Goal: Information Seeking & Learning: Find specific fact

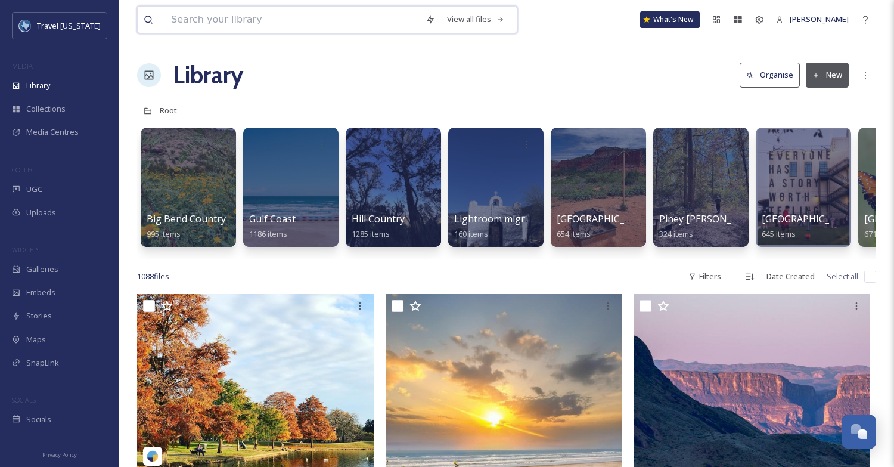
click at [221, 24] on input at bounding box center [292, 20] width 254 height 26
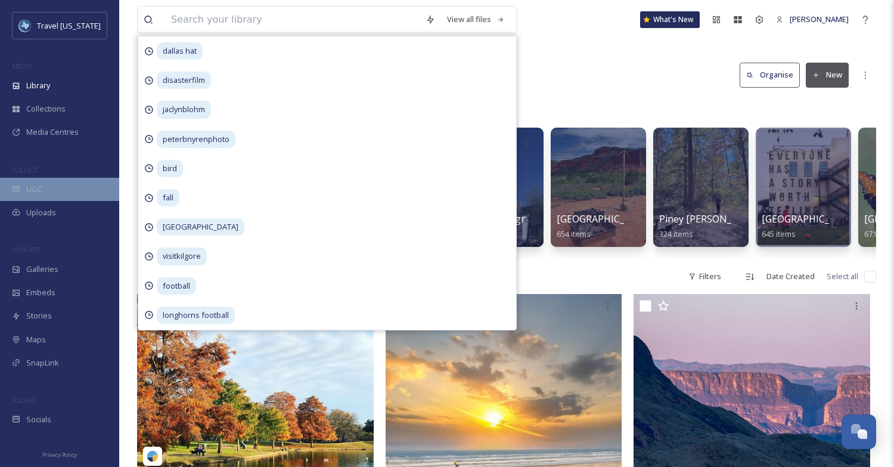
click at [39, 197] on div "UGC" at bounding box center [59, 189] width 119 height 23
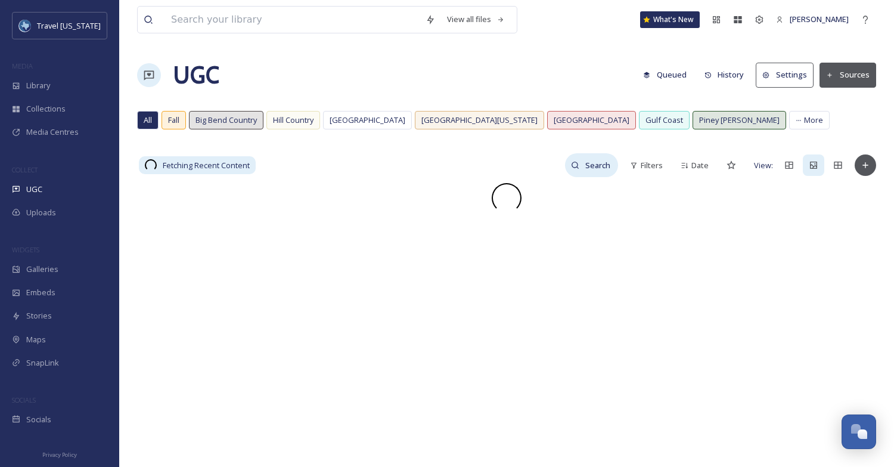
click at [596, 163] on input at bounding box center [598, 165] width 39 height 24
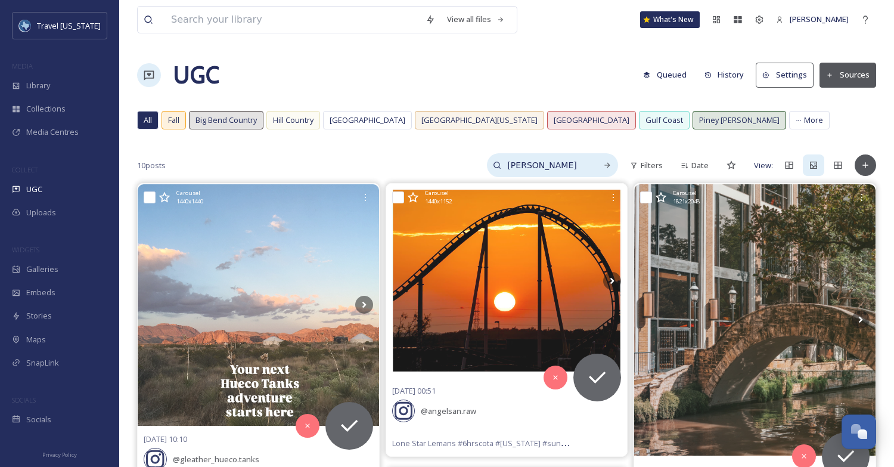
click at [560, 163] on input "[PERSON_NAME]" at bounding box center [545, 165] width 89 height 24
type input "circuit"
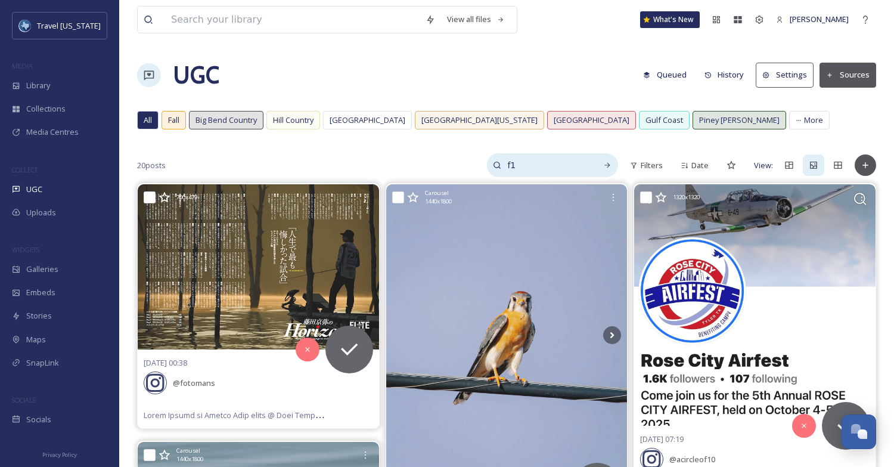
click at [533, 164] on input "f1" at bounding box center [545, 165] width 89 height 24
type input "f"
type input "s"
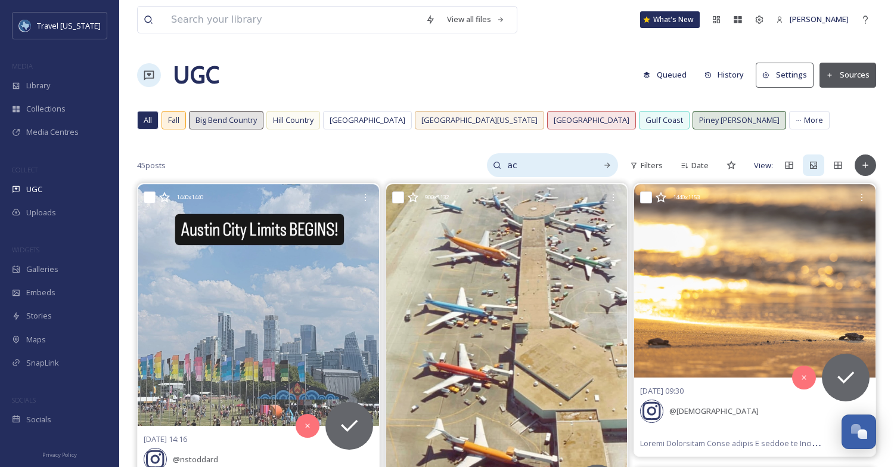
type input "a"
type input "[GEOGRAPHIC_DATA] limits"
